Goal: Task Accomplishment & Management: Use online tool/utility

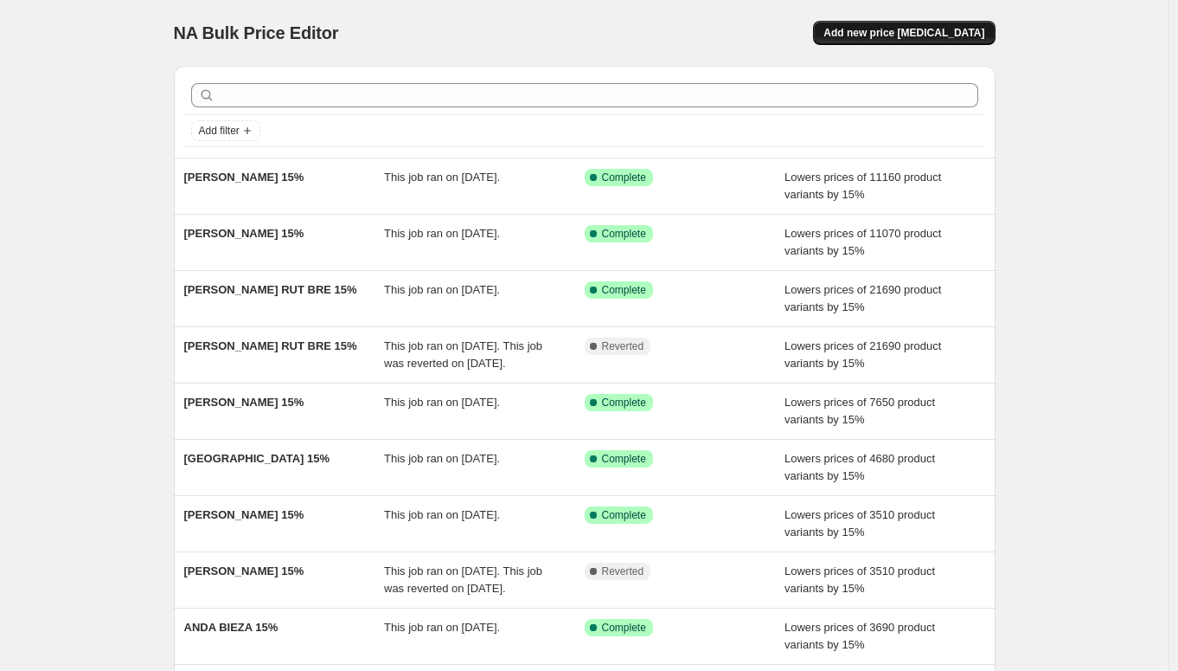
click at [874, 27] on span "Add new price [MEDICAL_DATA]" at bounding box center [904, 33] width 161 height 14
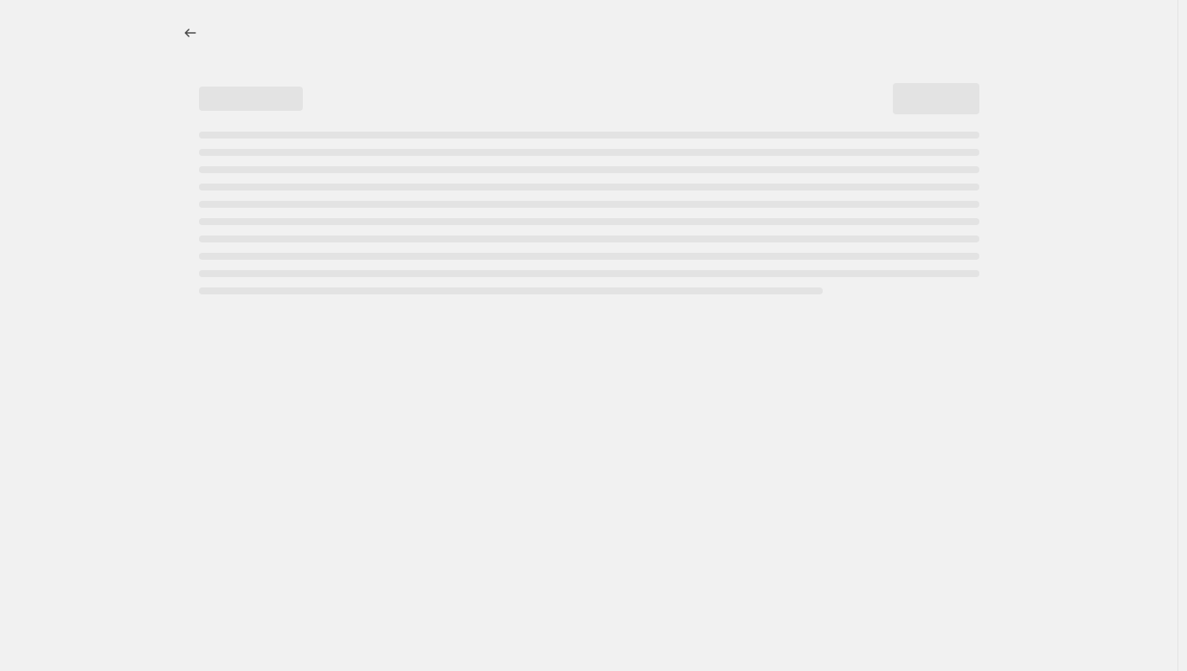
select select "percentage"
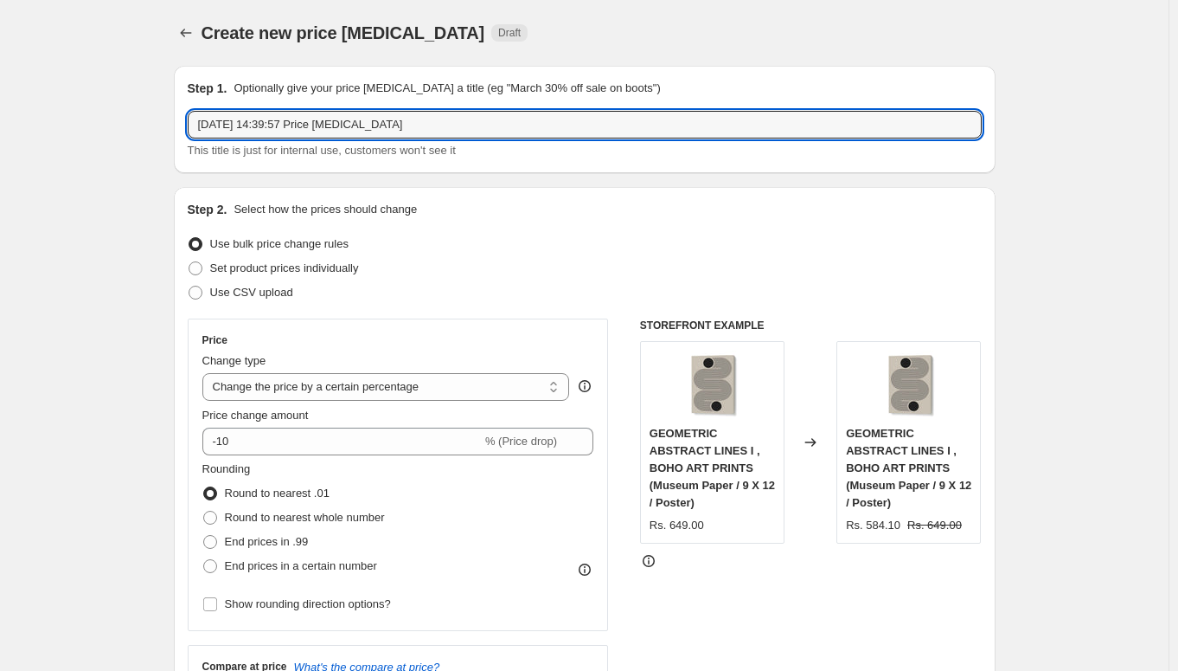
drag, startPoint x: 428, startPoint y: 130, endPoint x: 153, endPoint y: 120, distance: 275.3
paste input "[PERSON_NAME]"
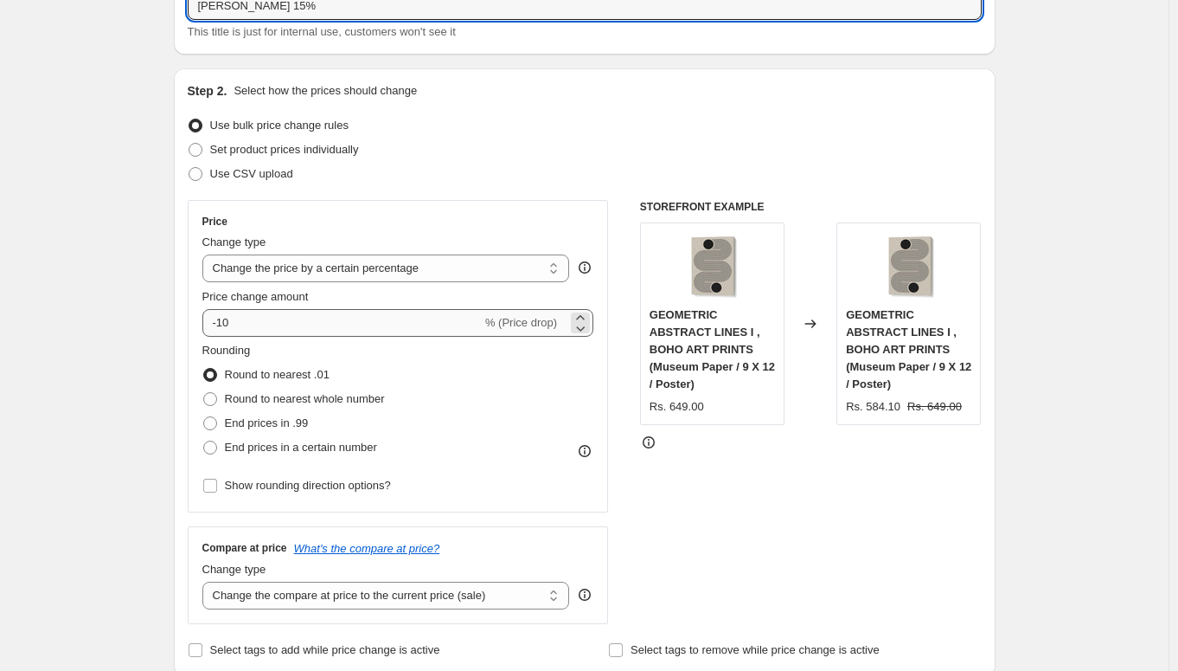
scroll to position [124, 0]
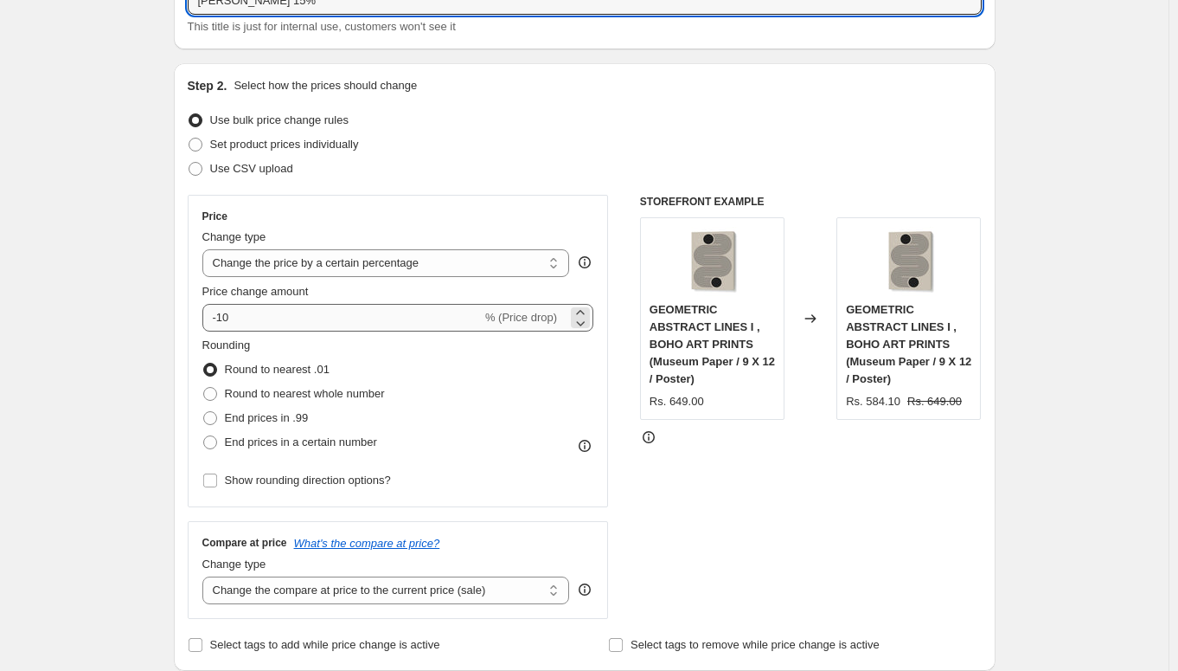
type input "[PERSON_NAME] 15%"
click at [277, 320] on input "-10" at bounding box center [341, 318] width 279 height 28
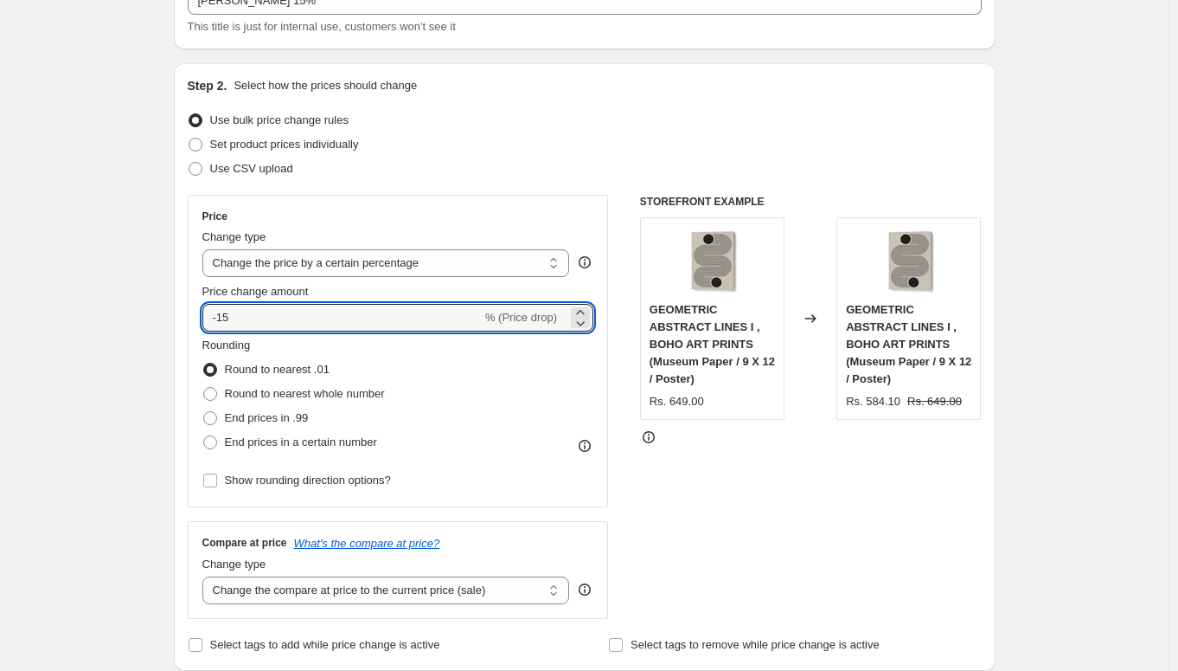
type input "-15"
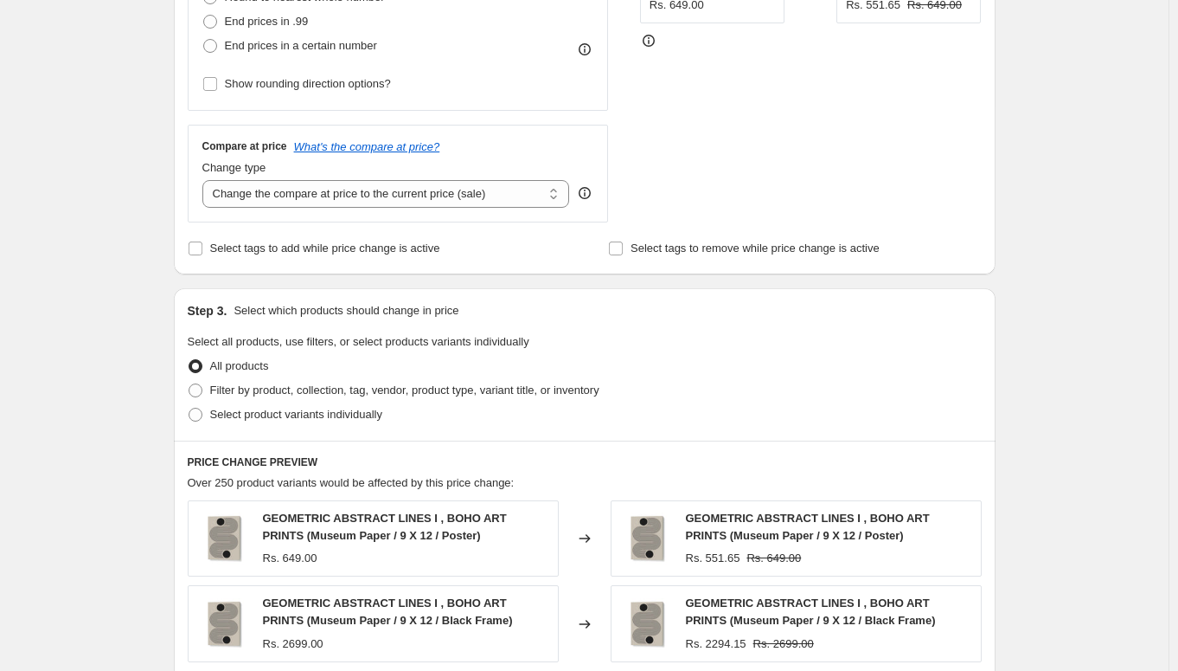
scroll to position [651, 0]
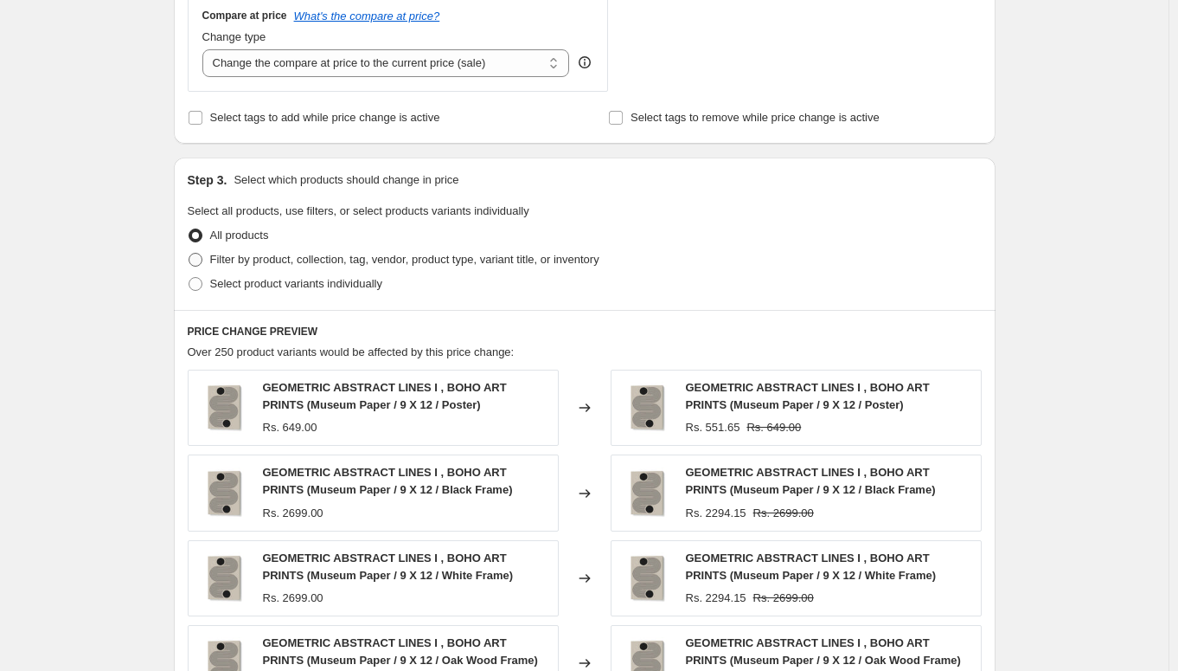
click at [302, 259] on span "Filter by product, collection, tag, vendor, product type, variant title, or inv…" at bounding box center [404, 259] width 389 height 13
click at [189, 254] on input "Filter by product, collection, tag, vendor, product type, variant title, or inv…" at bounding box center [189, 253] width 1 height 1
radio input "true"
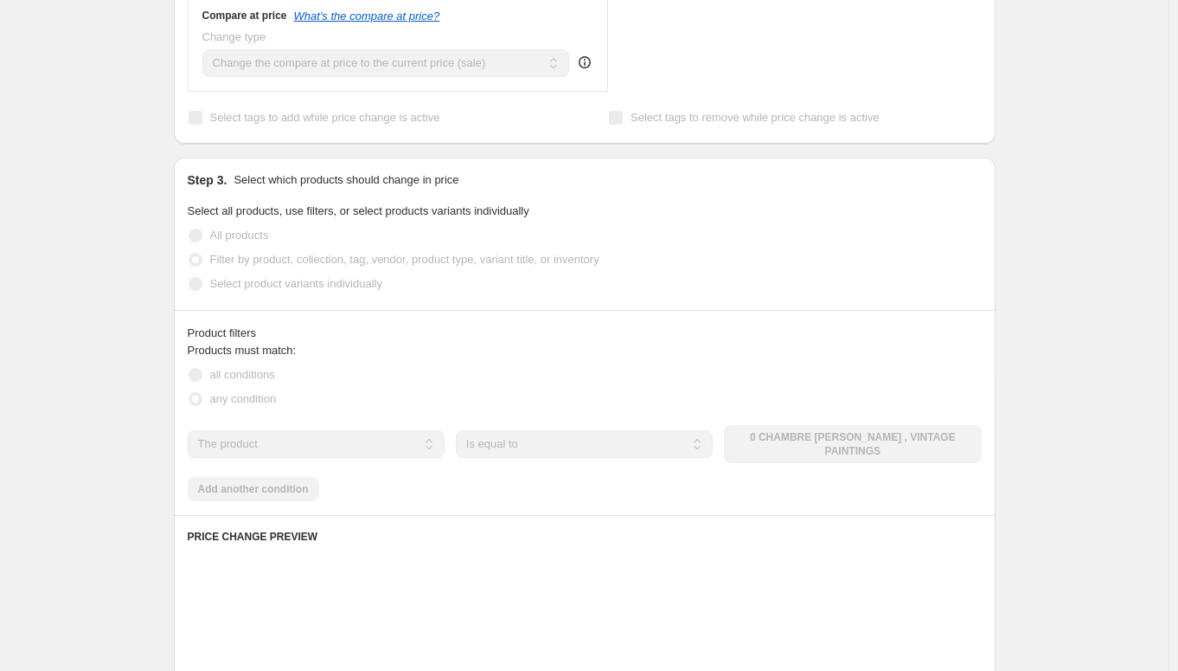
scroll to position [688, 0]
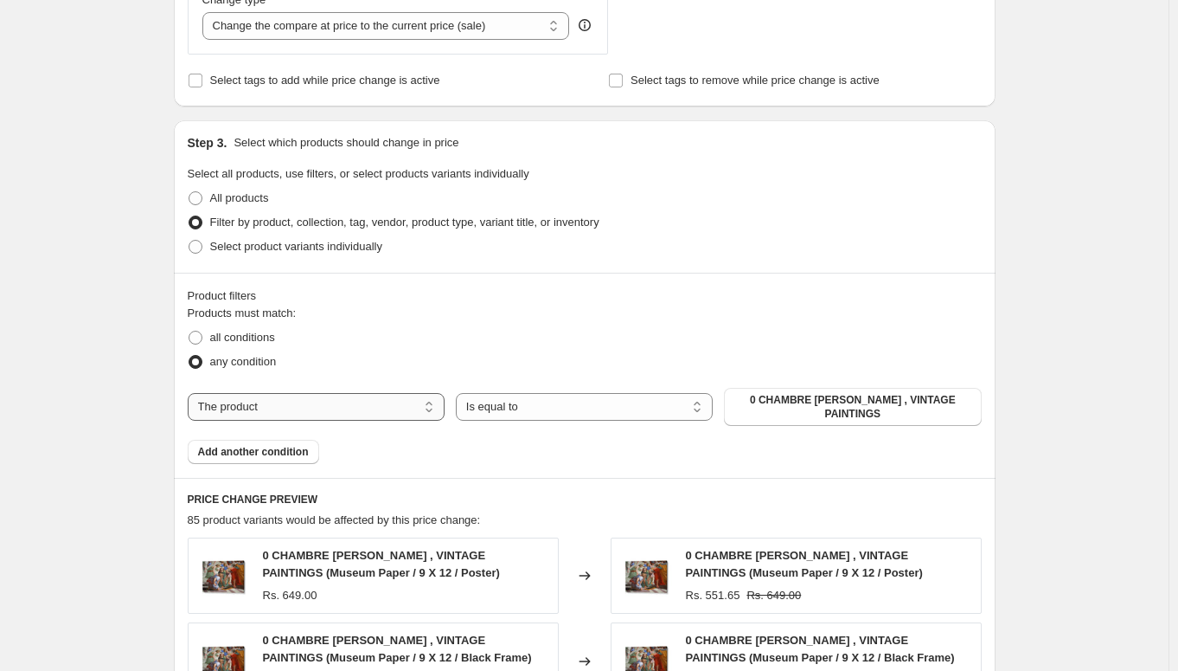
click at [327, 411] on select "The product The product's collection The product's tag The product's vendor The…" at bounding box center [316, 407] width 257 height 28
select select "collection"
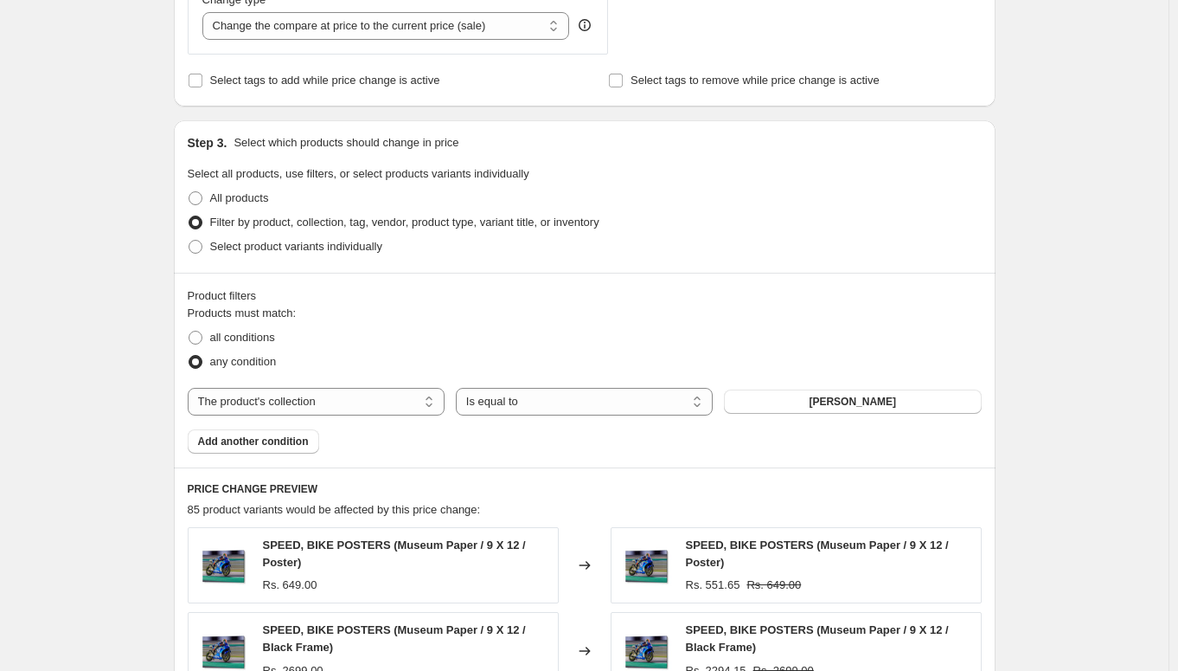
click at [863, 400] on span "[PERSON_NAME]" at bounding box center [852, 402] width 87 height 14
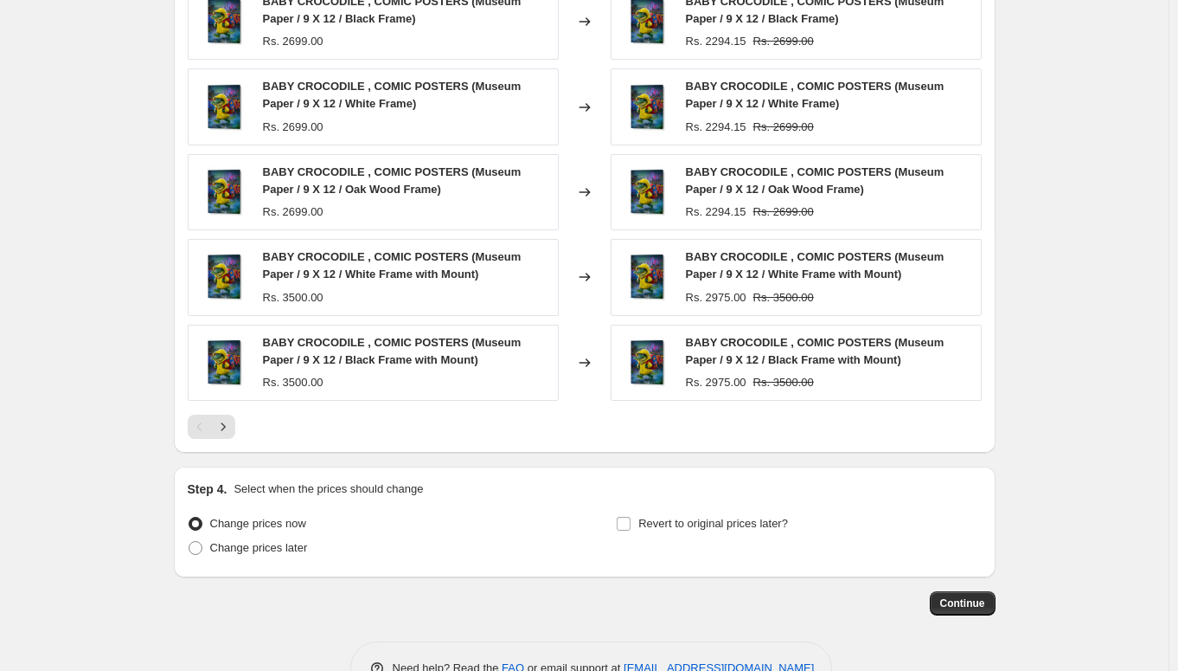
scroll to position [1279, 0]
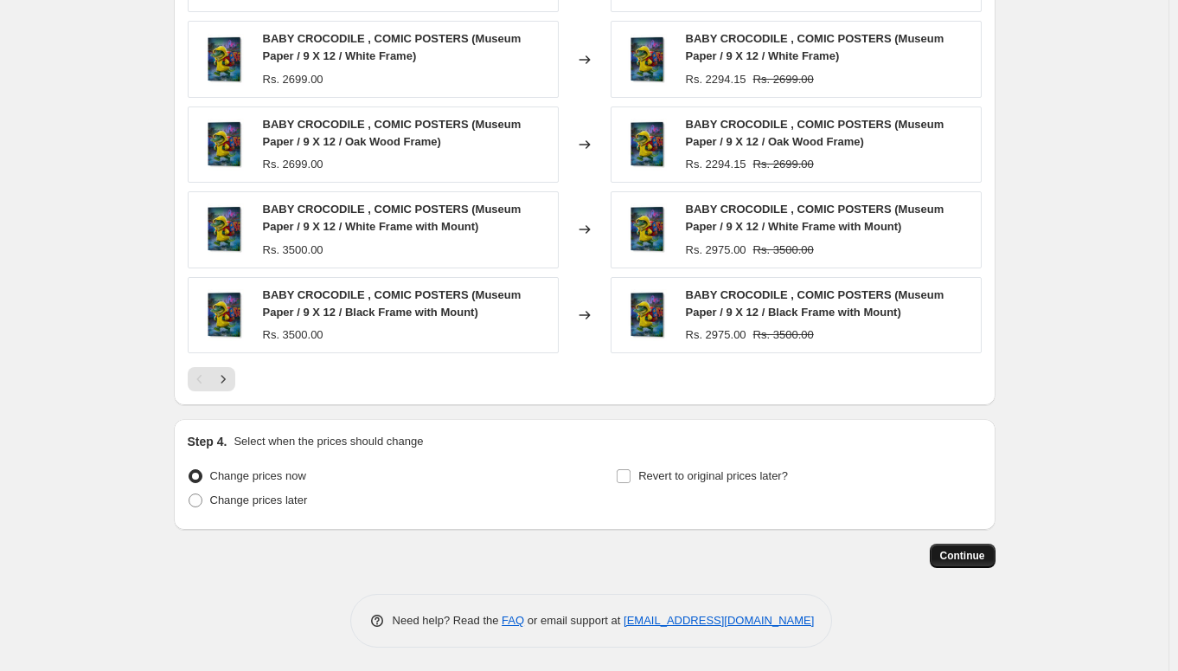
click at [974, 550] on span "Continue" at bounding box center [963, 556] width 45 height 14
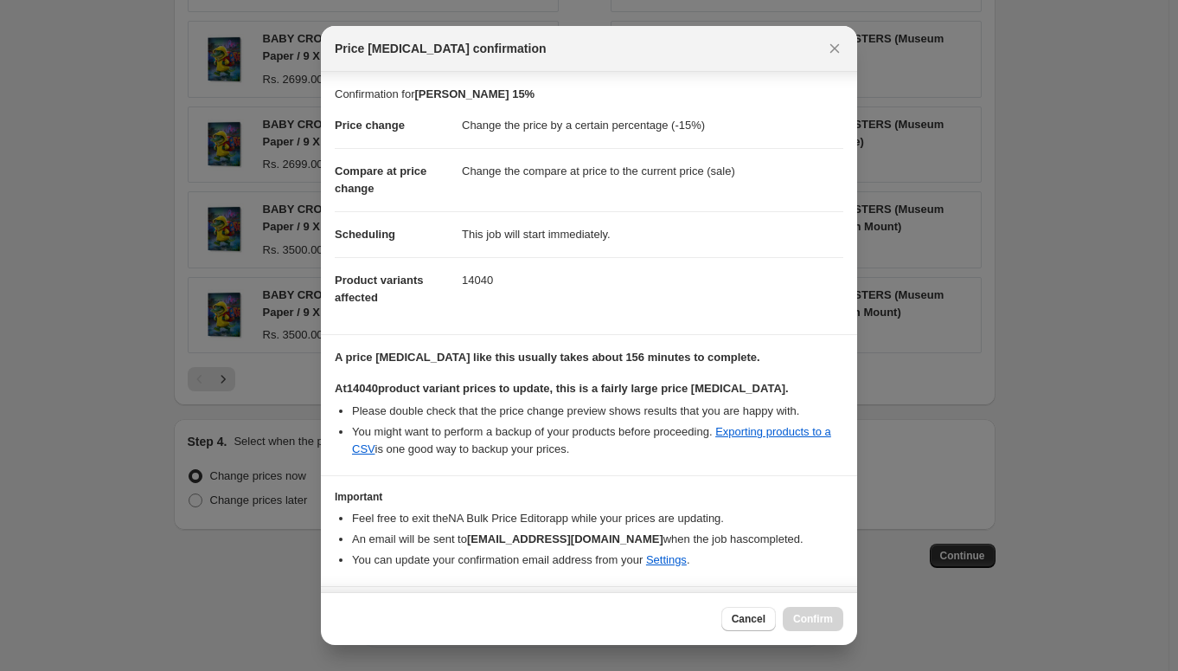
scroll to position [62, 0]
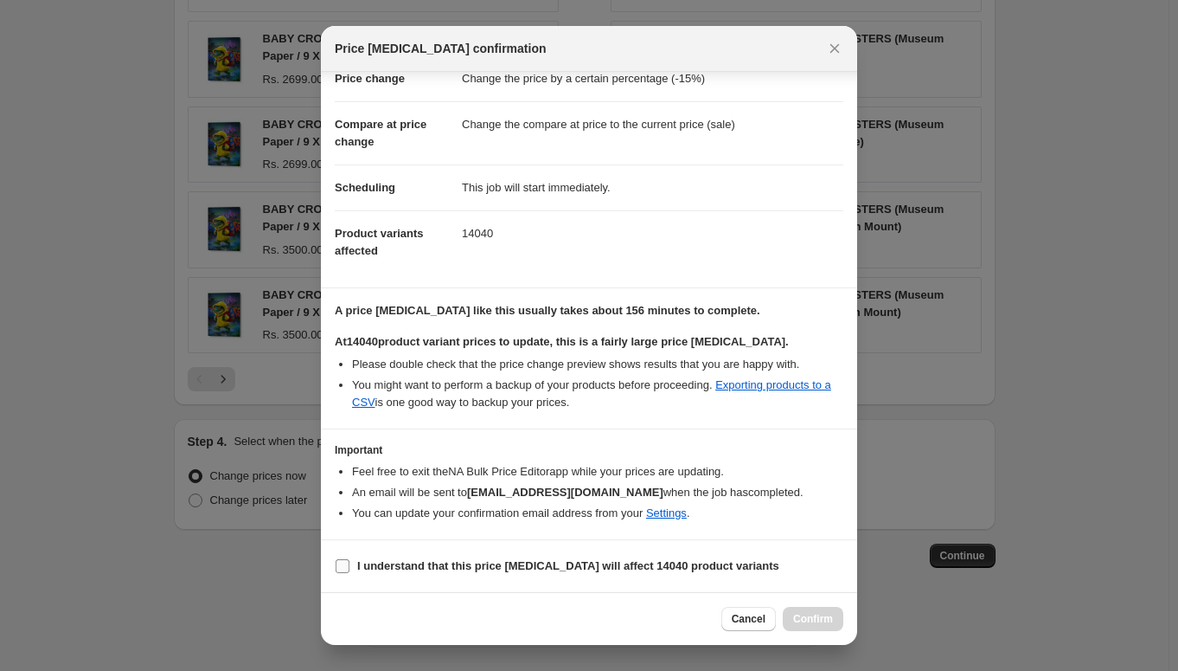
click at [606, 565] on b "I understand that this price [MEDICAL_DATA] will affect 14040 product variants" at bounding box center [568, 565] width 422 height 13
click at [350, 565] on input "I understand that this price [MEDICAL_DATA] will affect 14040 product variants" at bounding box center [343, 566] width 14 height 14
checkbox input "true"
click at [814, 622] on span "Confirm" at bounding box center [813, 619] width 40 height 14
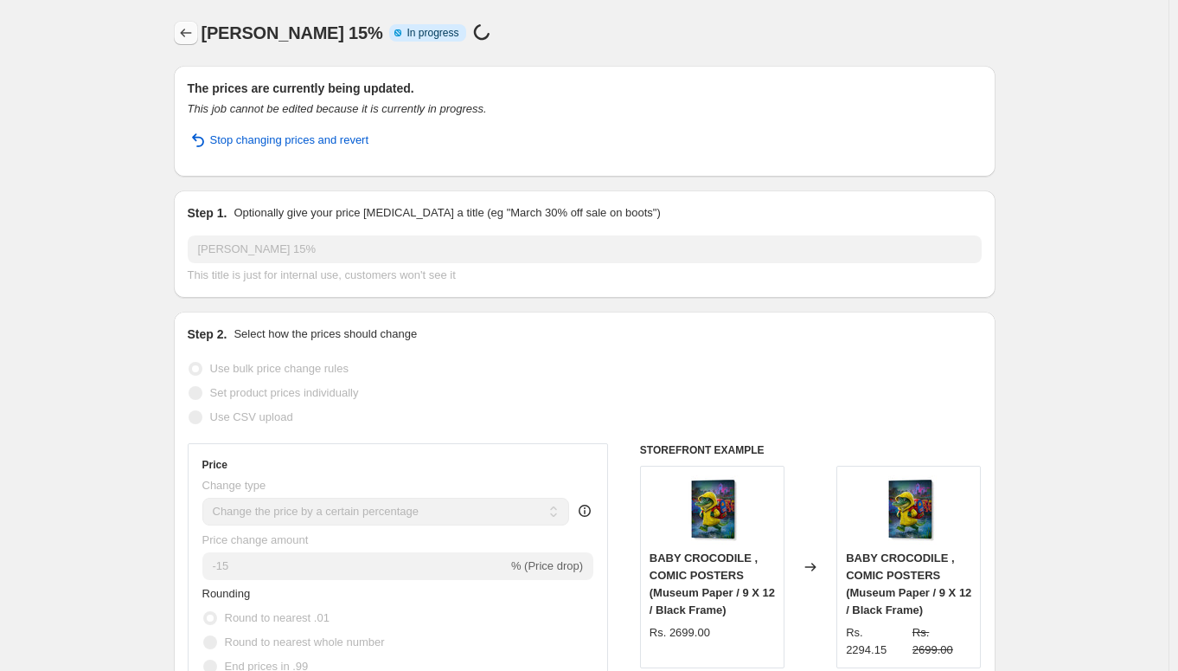
click at [183, 28] on icon "Price change jobs" at bounding box center [185, 32] width 17 height 17
